Goal: Task Accomplishment & Management: Complete application form

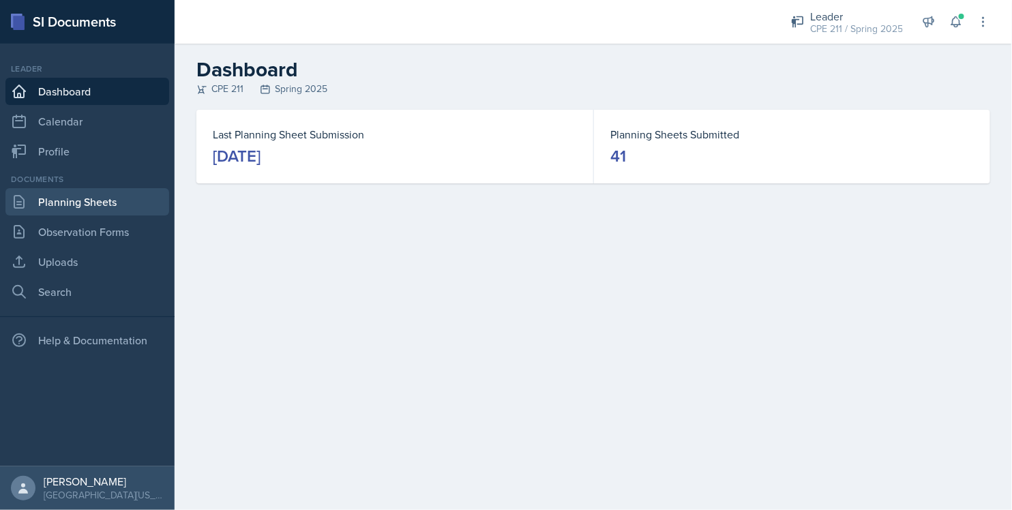
click at [102, 193] on link "Planning Sheets" at bounding box center [87, 201] width 164 height 27
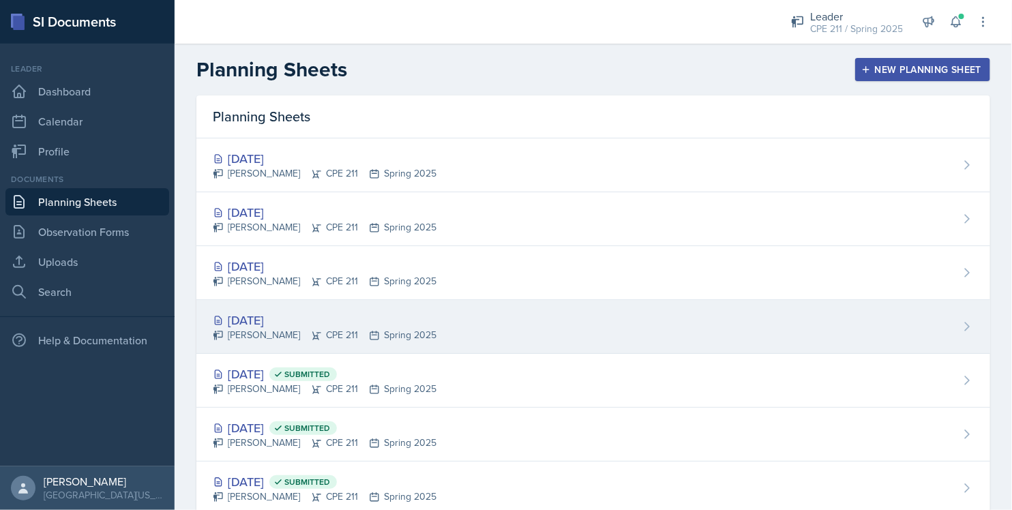
click at [351, 326] on div "[DATE]" at bounding box center [325, 320] width 224 height 18
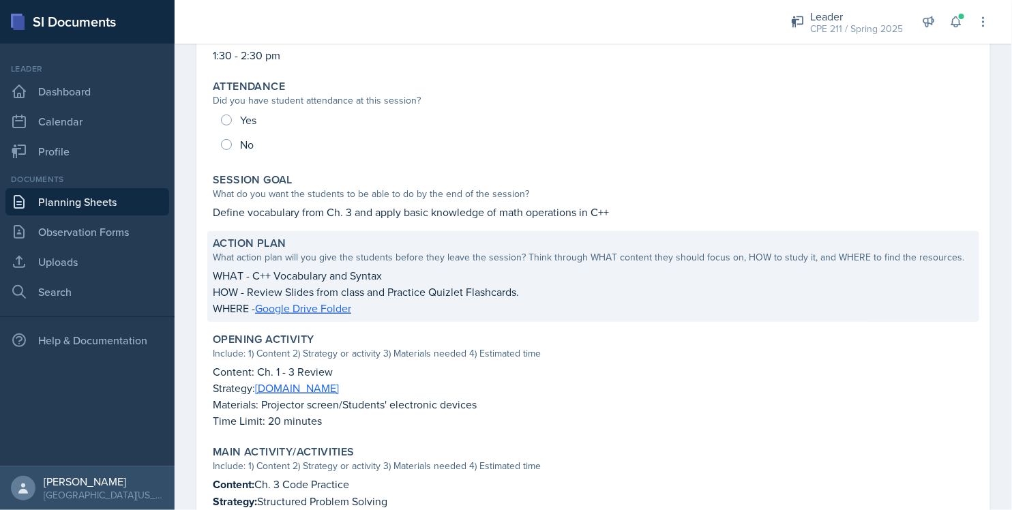
scroll to position [147, 0]
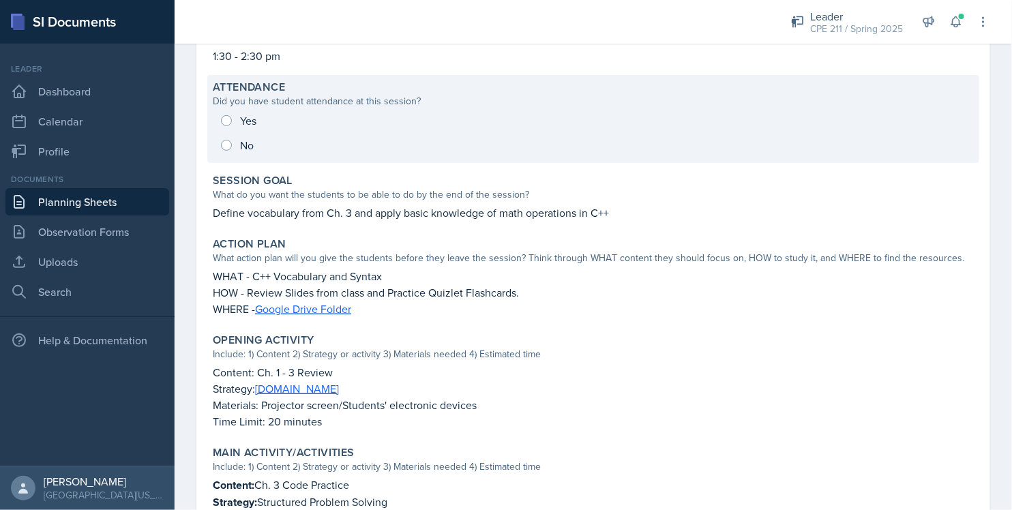
click at [237, 117] on div "Yes No" at bounding box center [593, 132] width 761 height 49
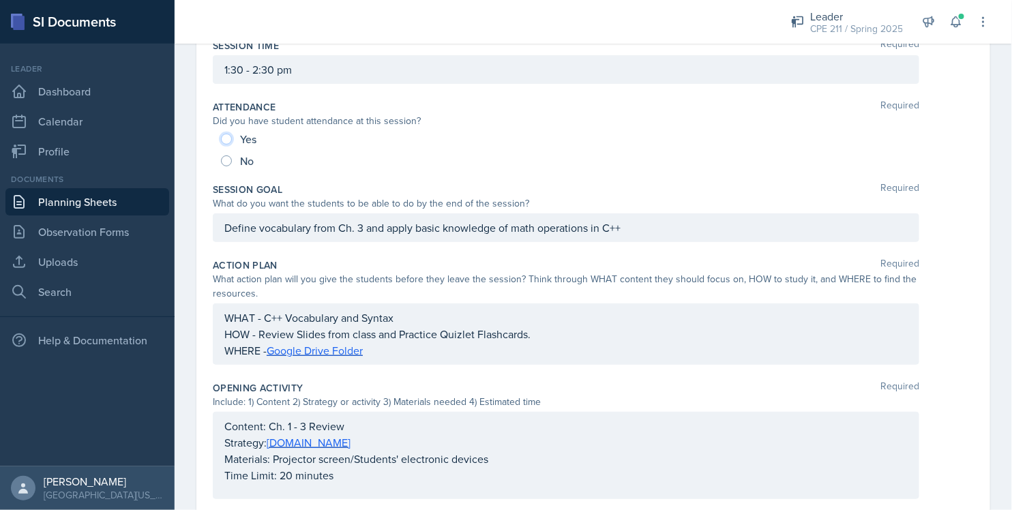
click at [231, 136] on input "Yes" at bounding box center [226, 139] width 11 height 11
radio input "true"
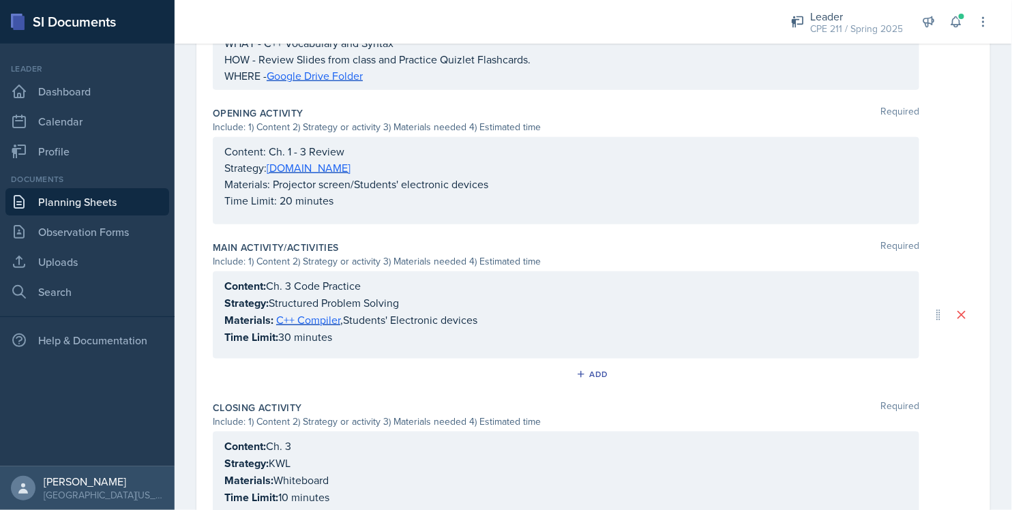
scroll to position [574, 0]
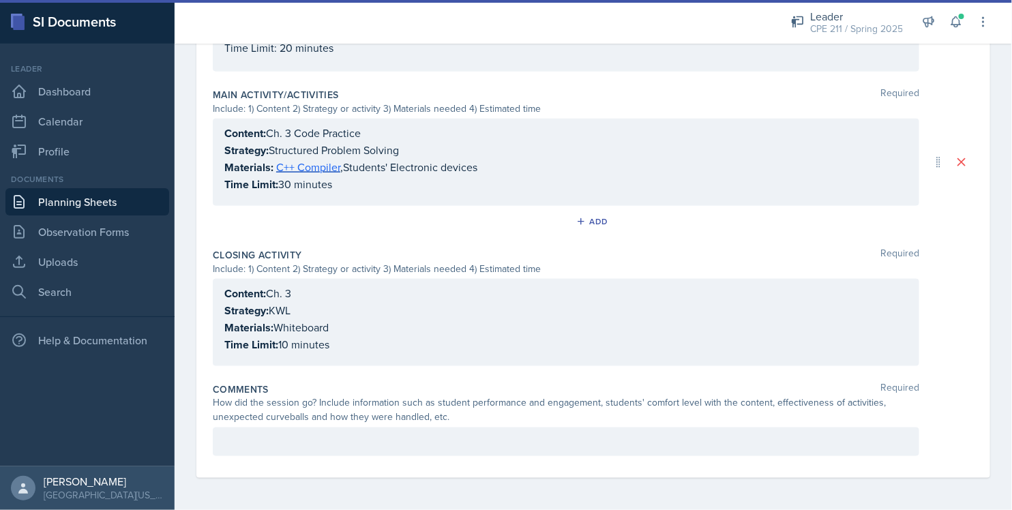
click at [319, 433] on div at bounding box center [566, 442] width 707 height 29
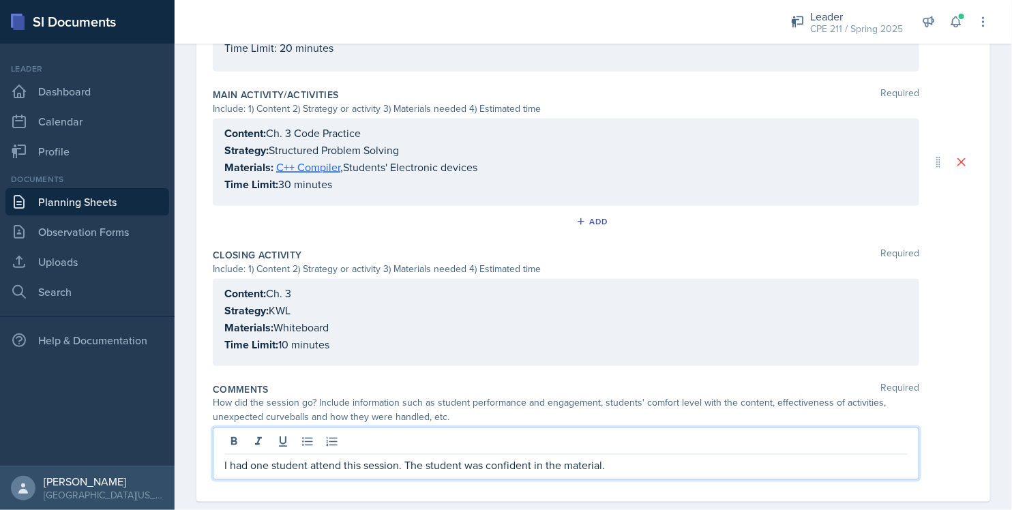
scroll to position [598, 0]
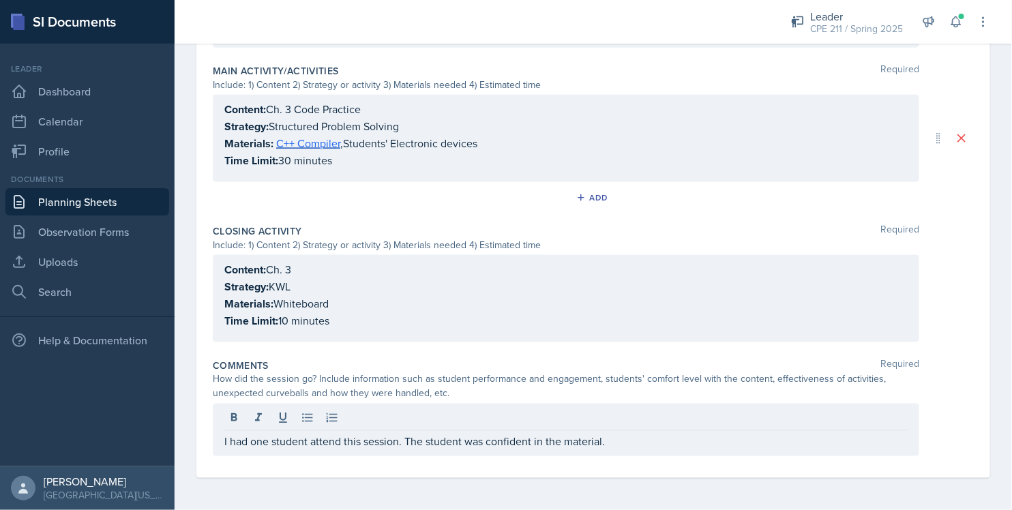
click at [912, 458] on div "Comments Required How did the session go? Include information such as student p…" at bounding box center [593, 410] width 761 height 114
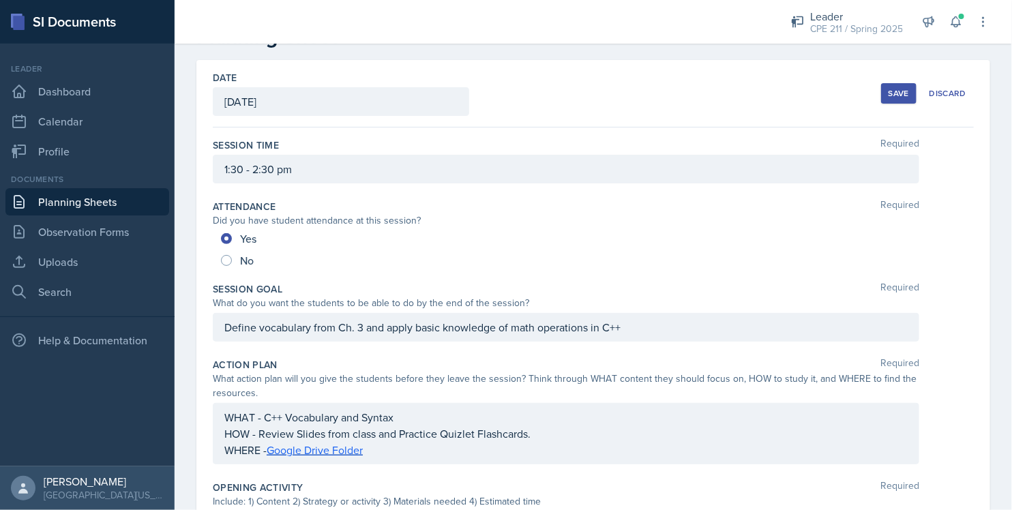
scroll to position [0, 0]
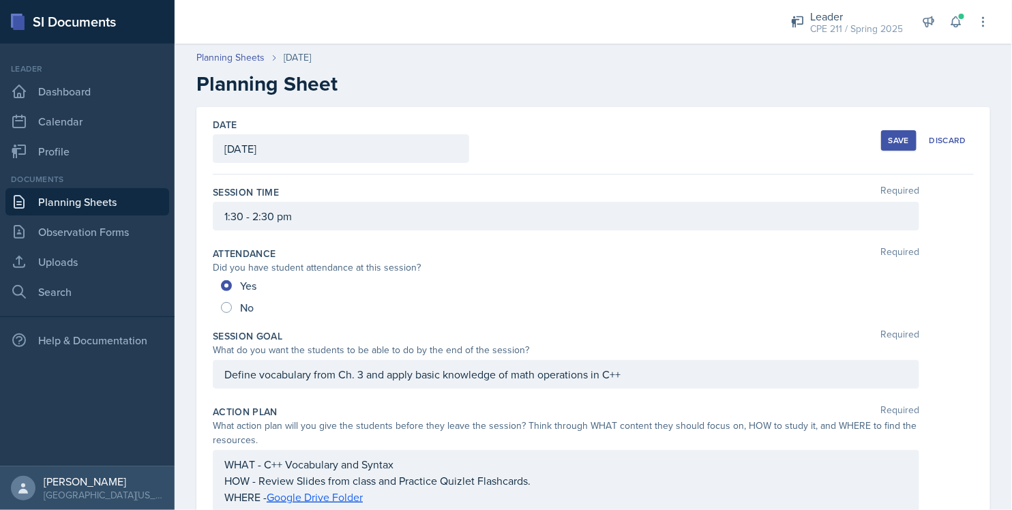
click at [893, 135] on div "Save" at bounding box center [899, 140] width 20 height 11
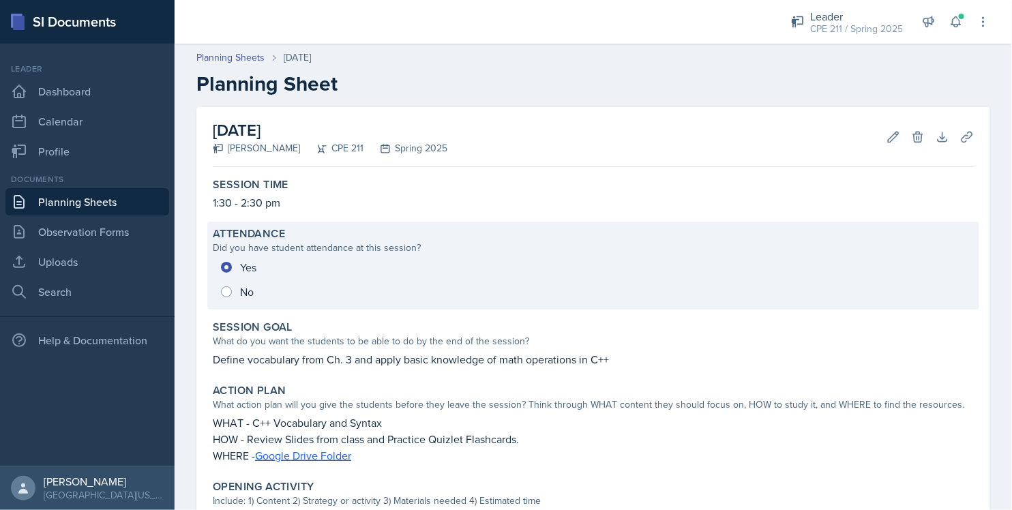
scroll to position [465, 0]
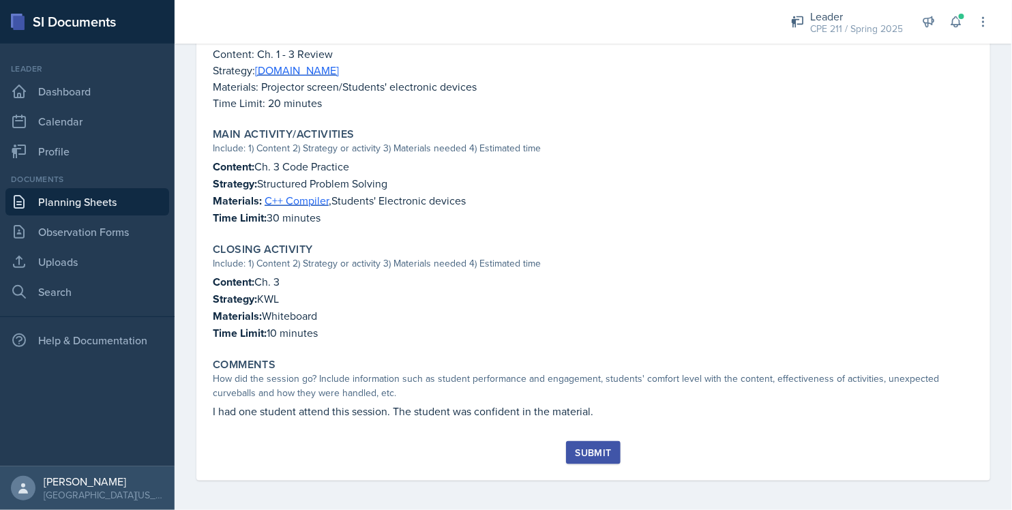
click at [582, 452] on div "Submit" at bounding box center [593, 452] width 36 height 11
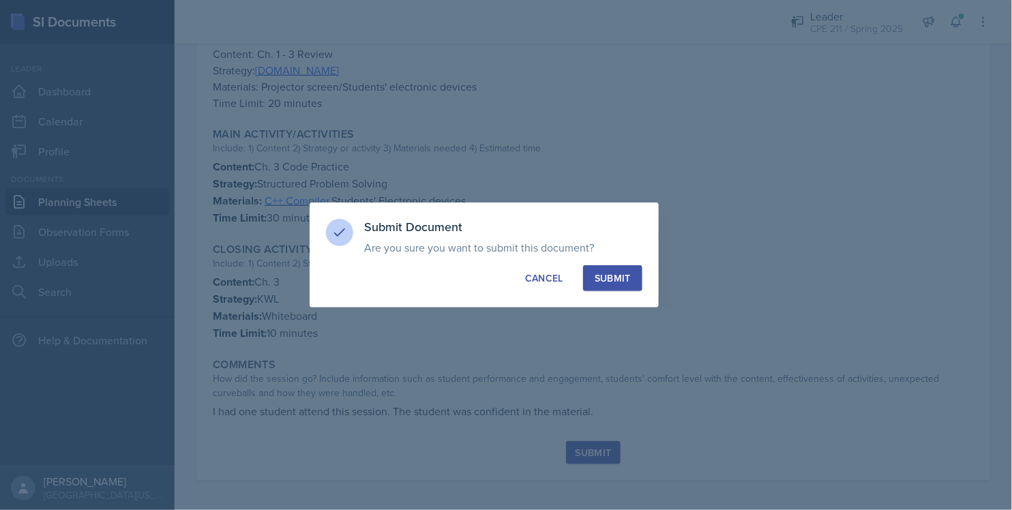
click at [629, 280] on div "Submit" at bounding box center [613, 278] width 36 height 14
radio input "true"
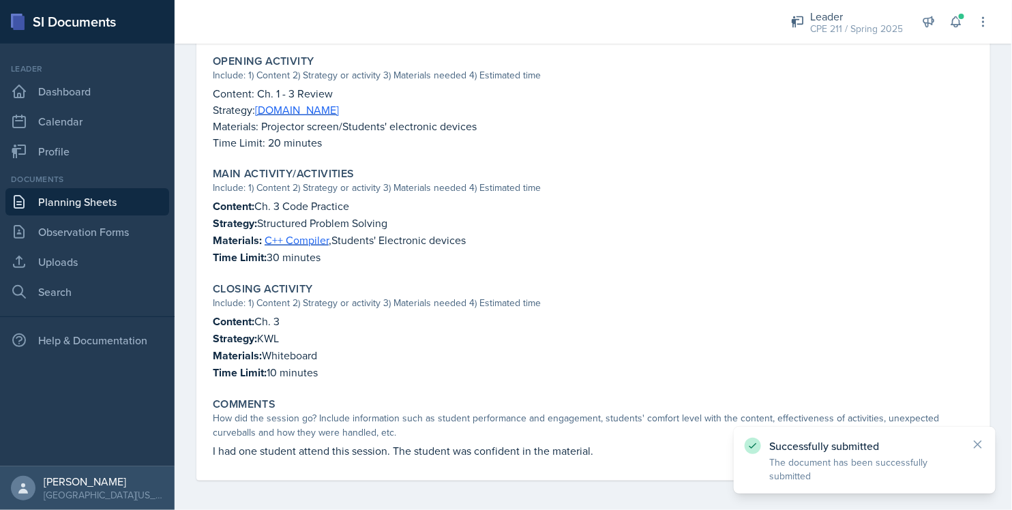
scroll to position [0, 0]
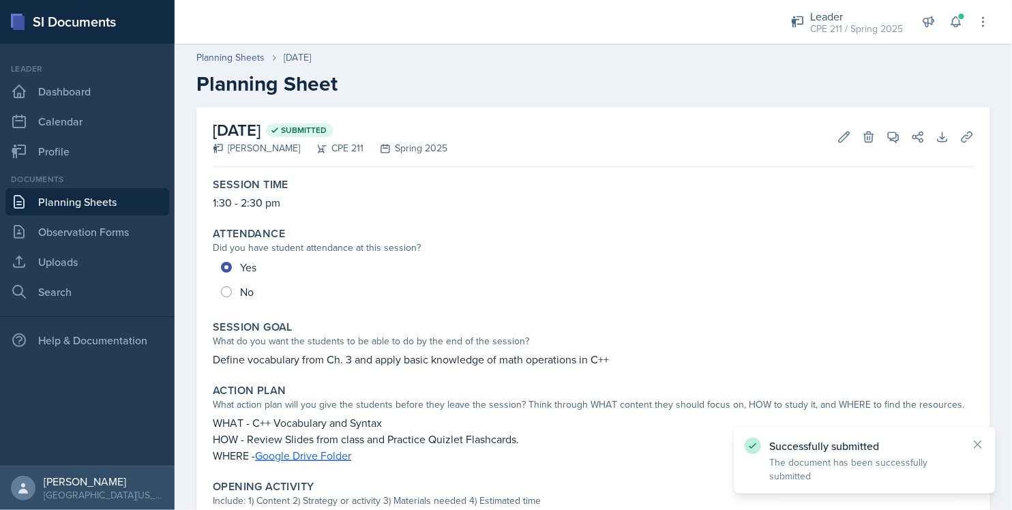
click at [147, 201] on link "Planning Sheets" at bounding box center [87, 201] width 164 height 27
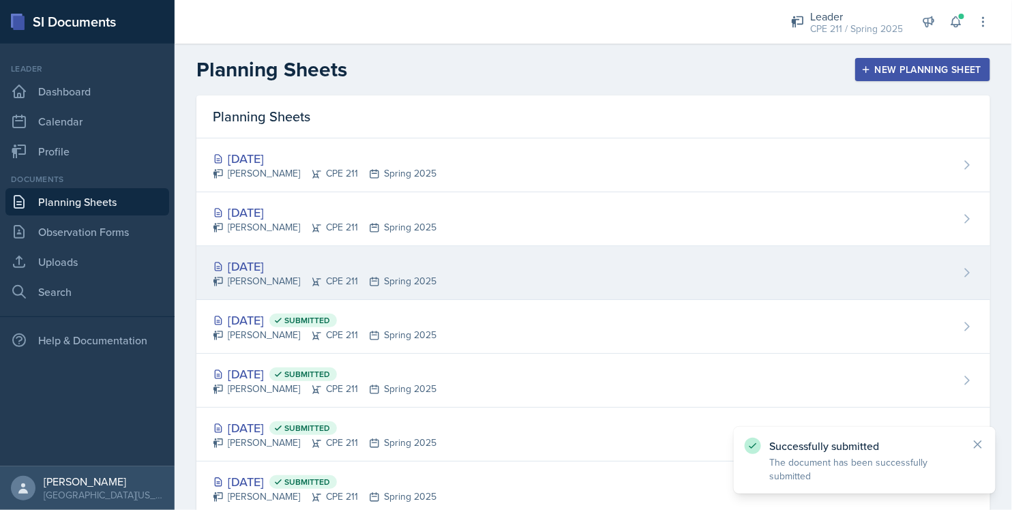
click at [312, 270] on div "[DATE]" at bounding box center [325, 266] width 224 height 18
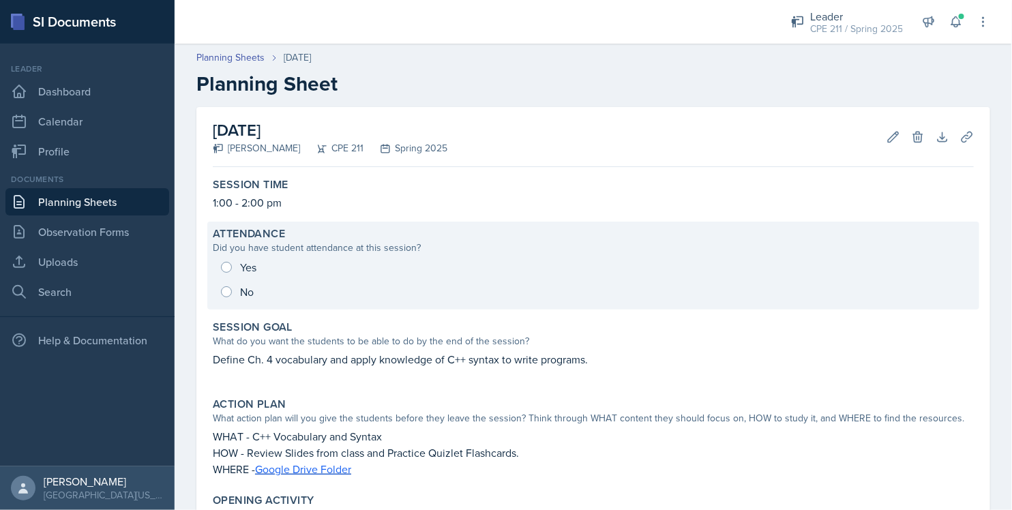
click at [246, 272] on div "Yes No" at bounding box center [593, 279] width 761 height 49
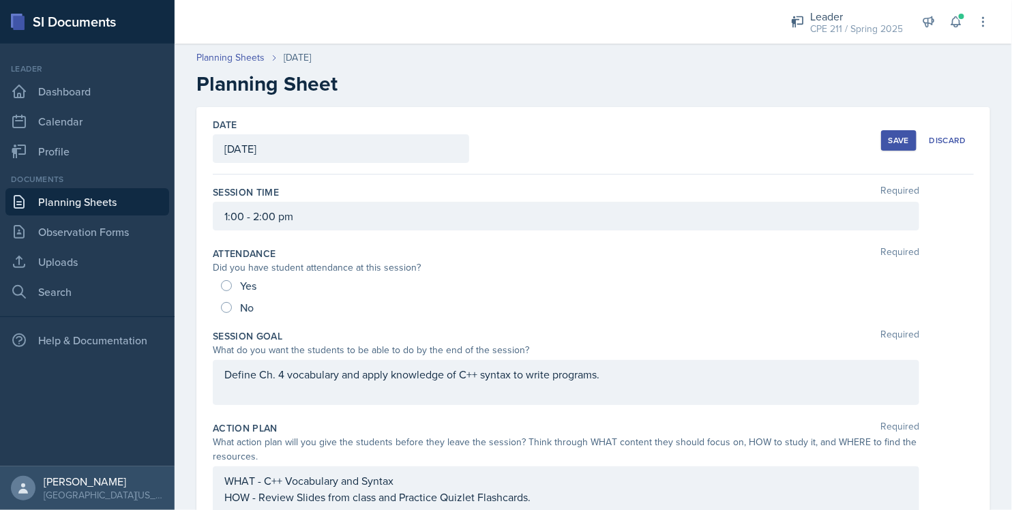
click at [246, 286] on span "Yes" at bounding box center [248, 286] width 16 height 14
click at [232, 286] on input "Yes" at bounding box center [226, 285] width 11 height 11
radio input "true"
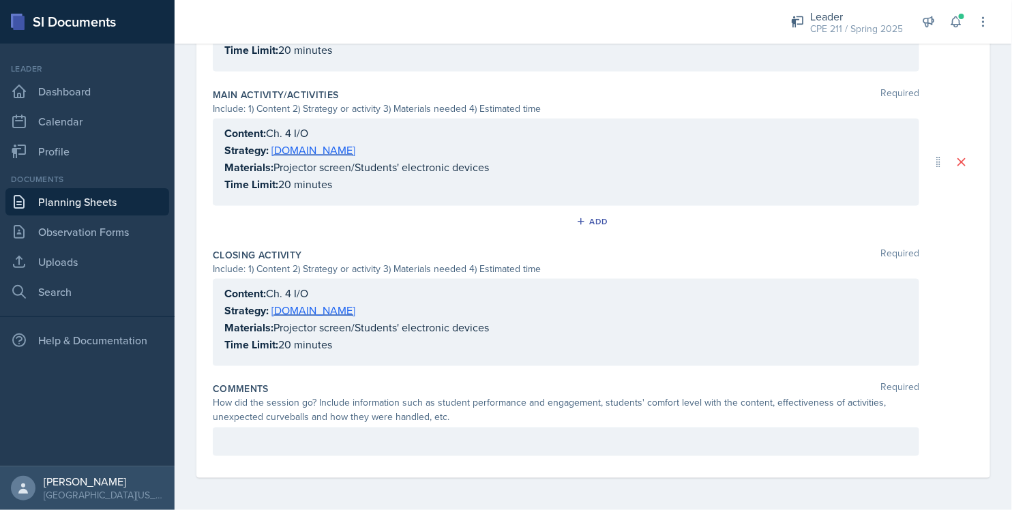
click at [253, 430] on div at bounding box center [566, 442] width 707 height 29
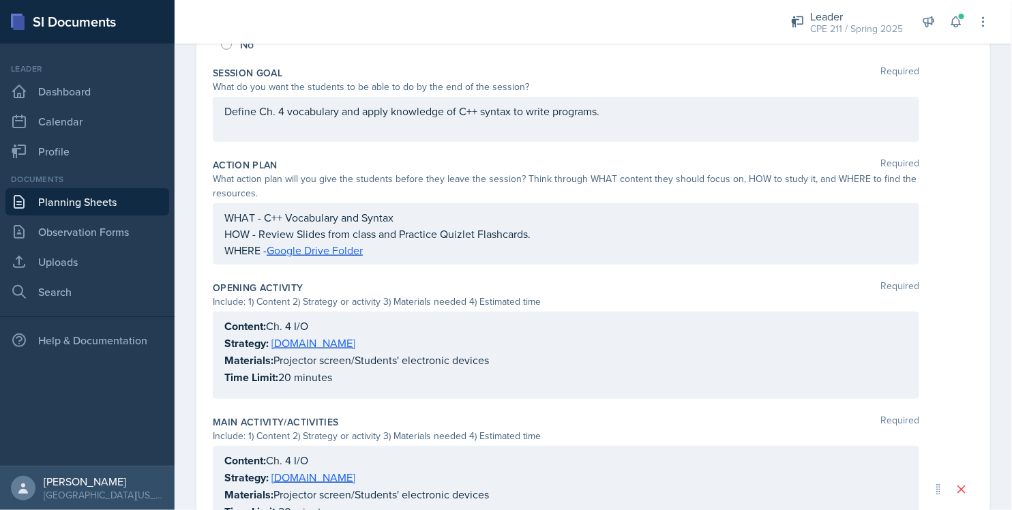
scroll to position [614, 0]
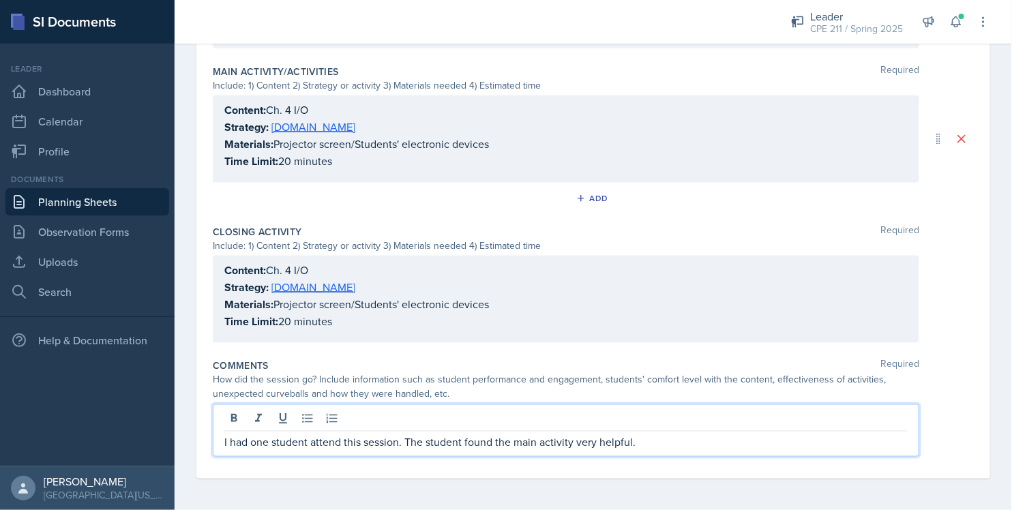
click at [941, 375] on div "How did the session go? Include information such as student performance and eng…" at bounding box center [593, 387] width 761 height 29
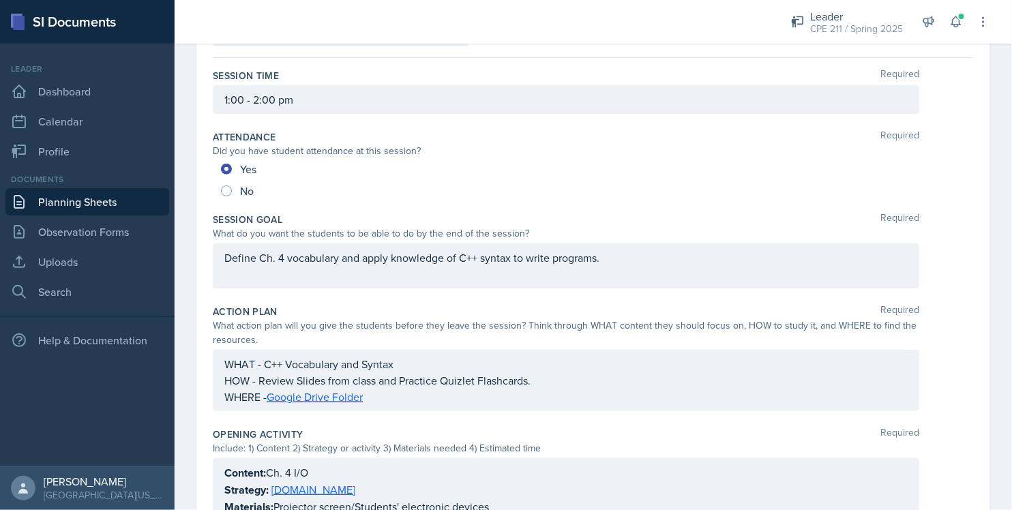
scroll to position [0, 0]
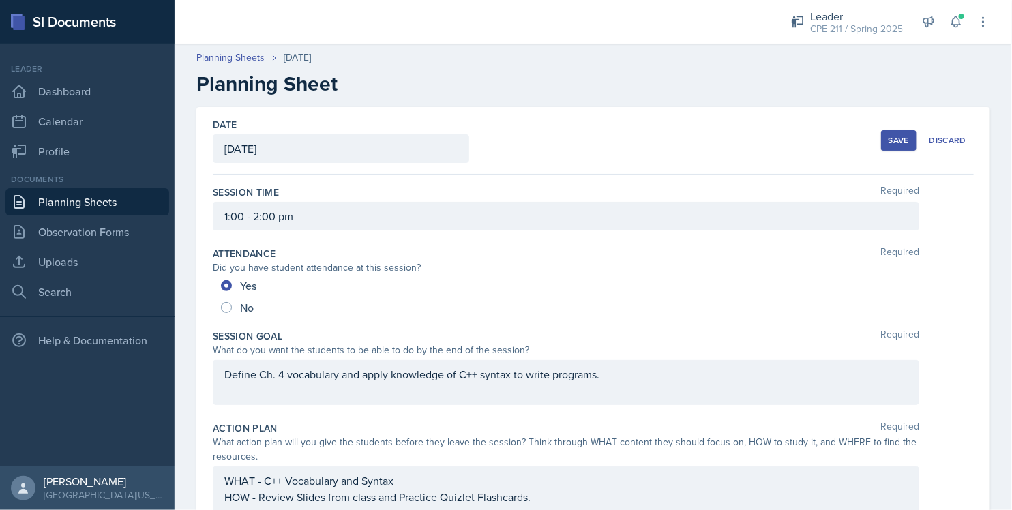
click at [889, 144] on div "Save" at bounding box center [899, 140] width 20 height 11
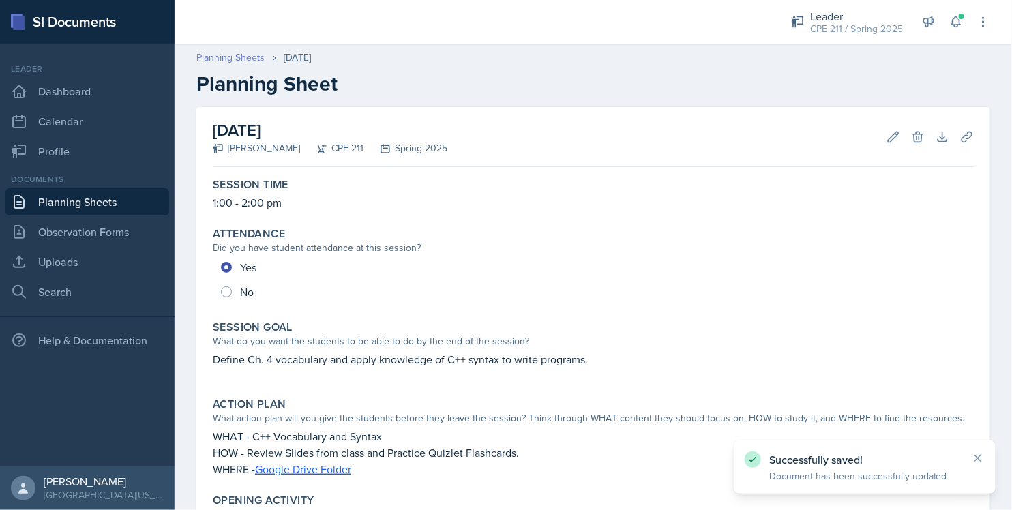
click at [220, 61] on link "Planning Sheets" at bounding box center [230, 57] width 68 height 14
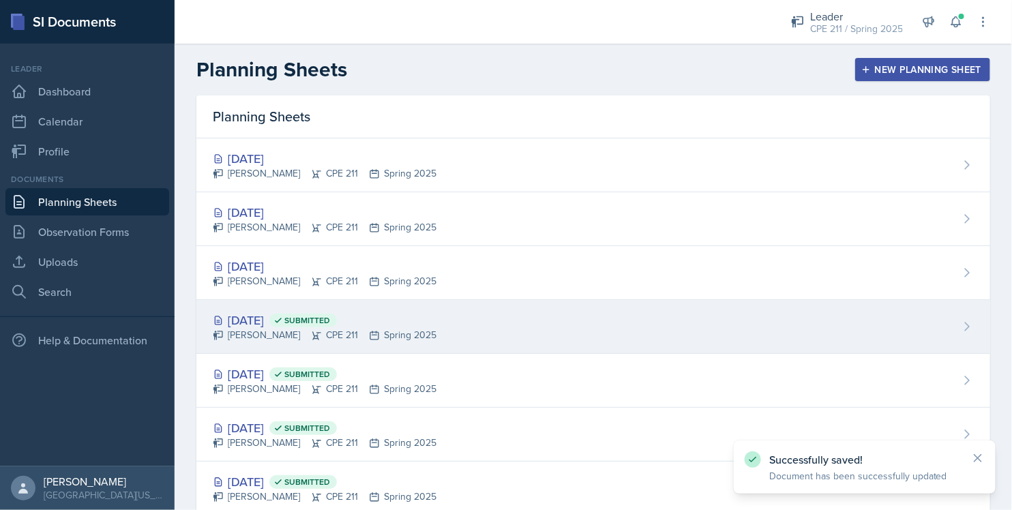
click at [259, 308] on div "[DATE] Submitted [PERSON_NAME] CPE 211 Spring 2025" at bounding box center [593, 327] width 794 height 54
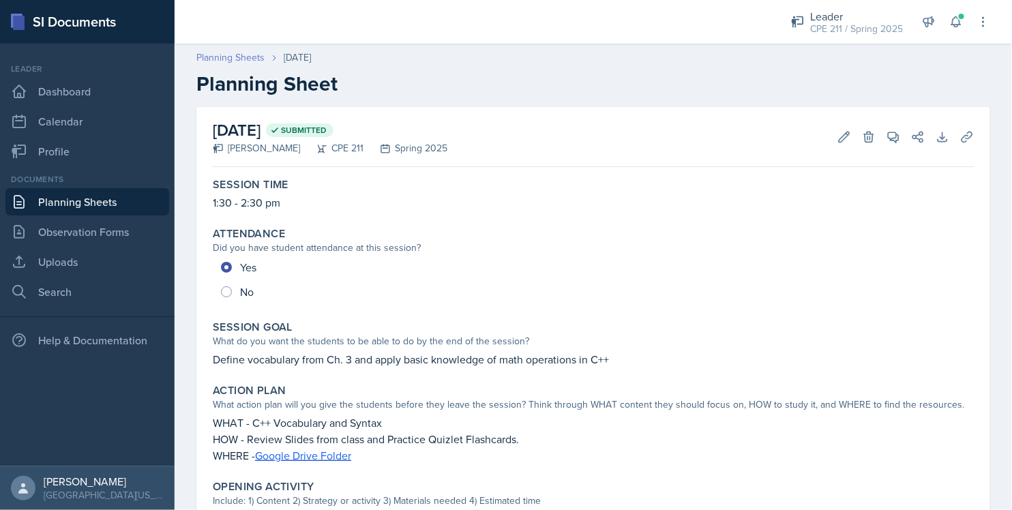
click at [248, 61] on link "Planning Sheets" at bounding box center [230, 57] width 68 height 14
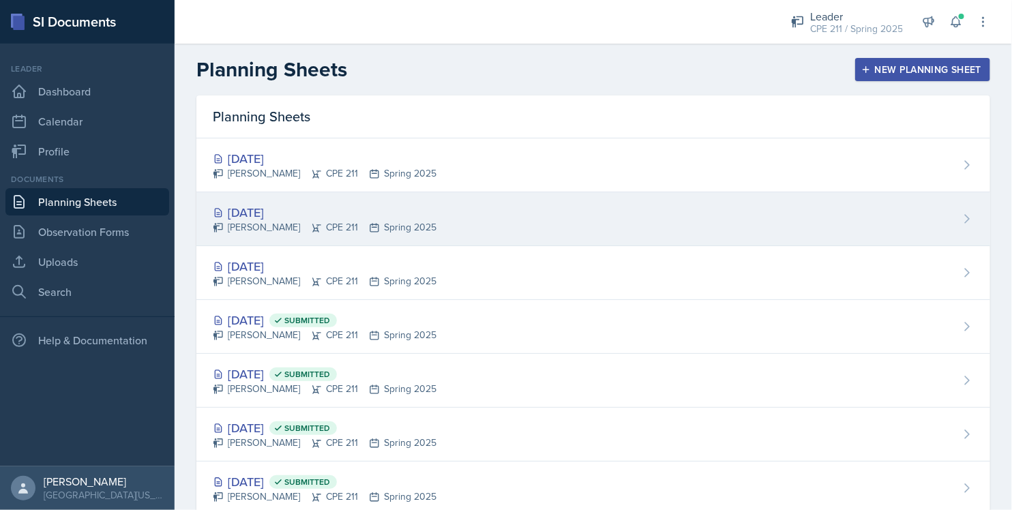
click at [287, 211] on div "[DATE]" at bounding box center [325, 212] width 224 height 18
